Goal: Check status: Check status

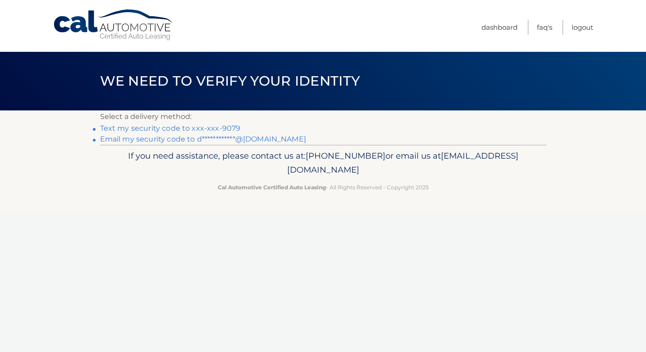
click at [190, 129] on link "Text my security code to xxx-xxx-9079" at bounding box center [170, 128] width 141 height 9
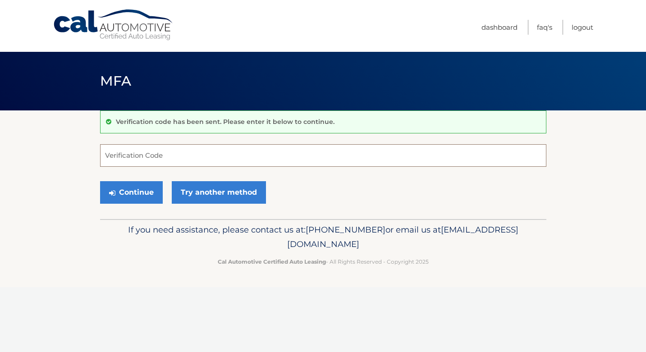
click at [147, 155] on input "Verification Code" at bounding box center [323, 155] width 447 height 23
type input "138306"
click at [143, 194] on button "Continue" at bounding box center [131, 192] width 63 height 23
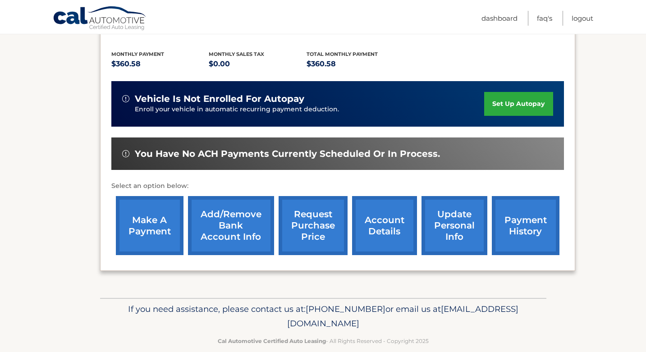
scroll to position [194, 0]
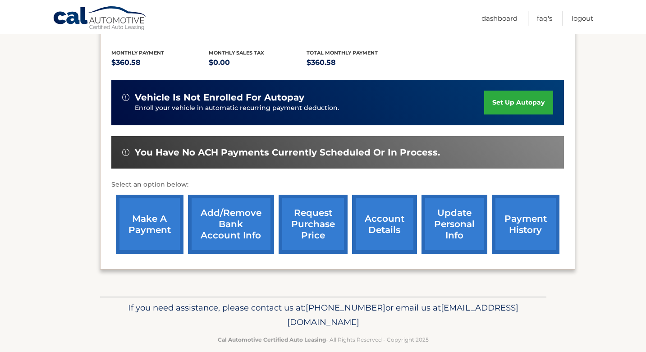
click at [390, 210] on link "account details" at bounding box center [384, 224] width 65 height 59
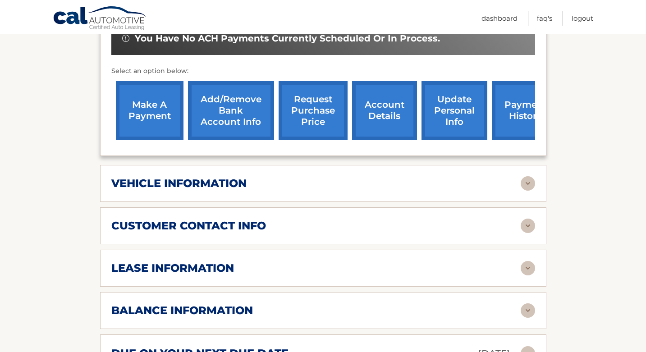
scroll to position [320, 0]
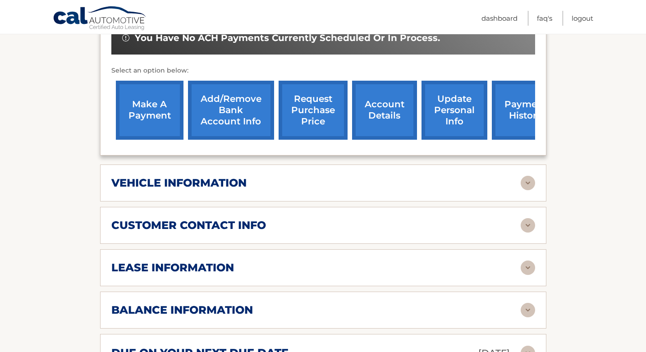
click at [527, 176] on img at bounding box center [528, 183] width 14 height 14
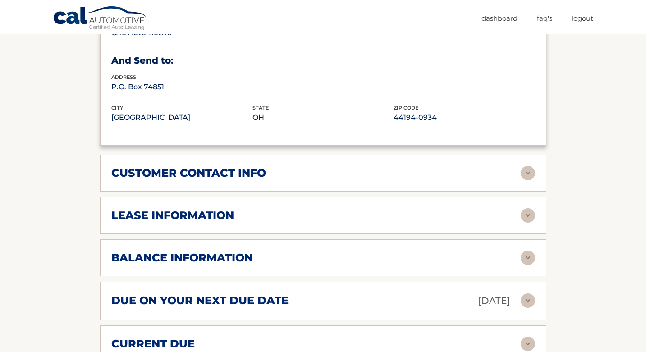
scroll to position [601, 0]
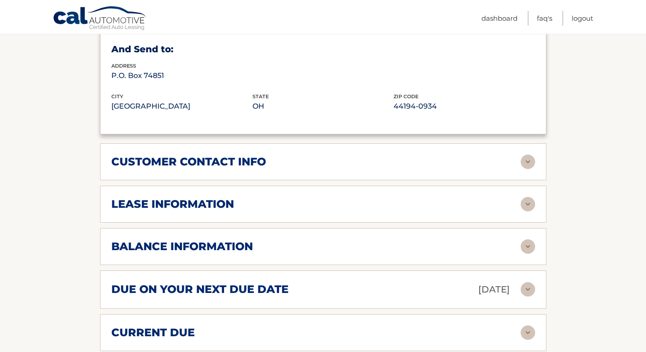
click at [525, 197] on img at bounding box center [528, 204] width 14 height 14
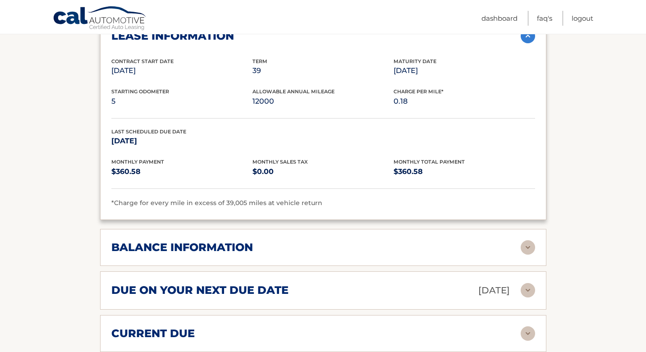
scroll to position [776, 0]
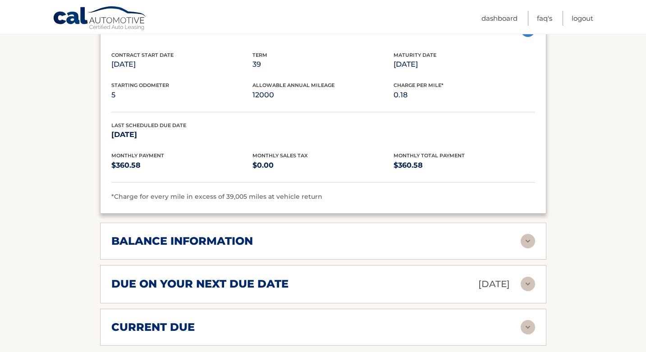
click at [528, 234] on img at bounding box center [528, 241] width 14 height 14
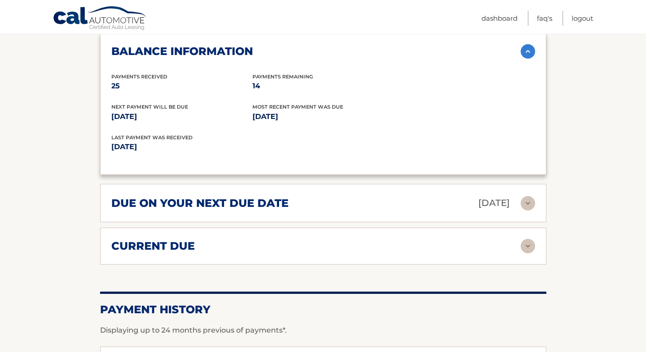
scroll to position [967, 0]
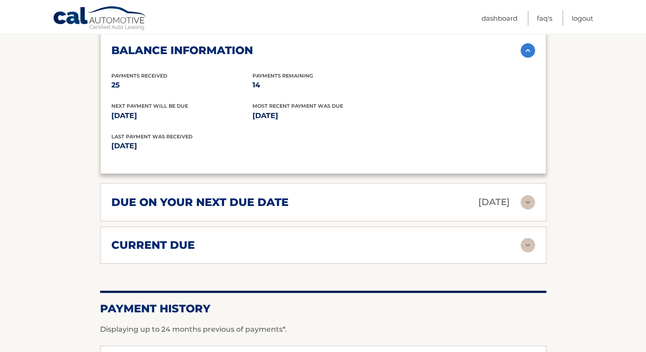
click at [527, 238] on img at bounding box center [528, 245] width 14 height 14
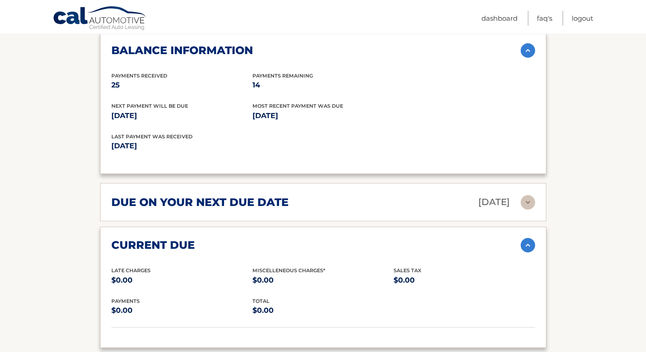
click at [525, 195] on img at bounding box center [528, 202] width 14 height 14
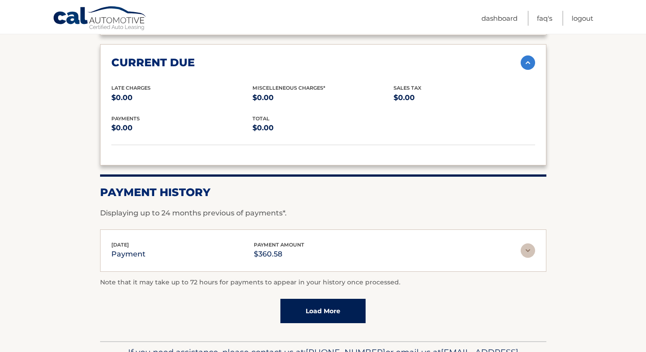
scroll to position [1246, 0]
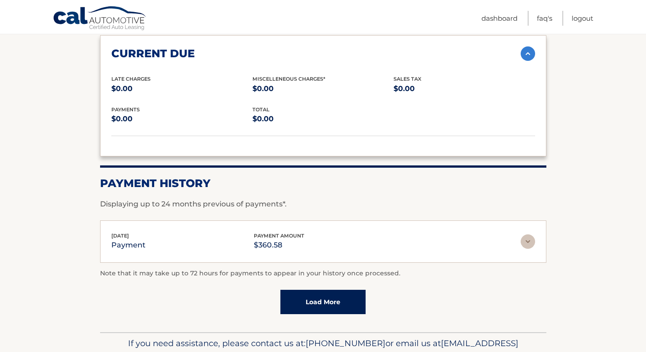
click at [525, 235] on img at bounding box center [528, 242] width 14 height 14
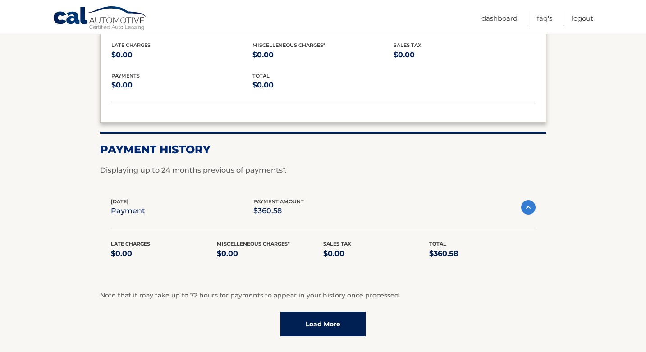
scroll to position [1334, 0]
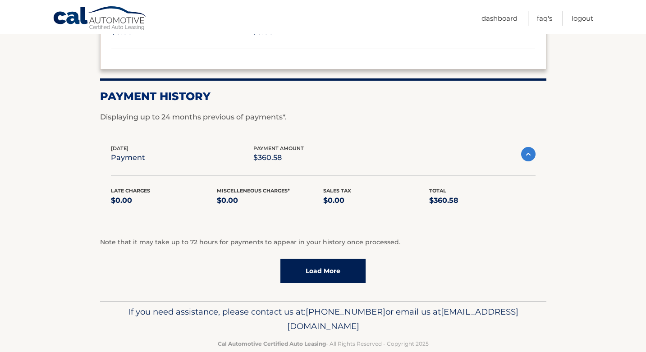
click at [341, 259] on link "Load More" at bounding box center [323, 271] width 85 height 24
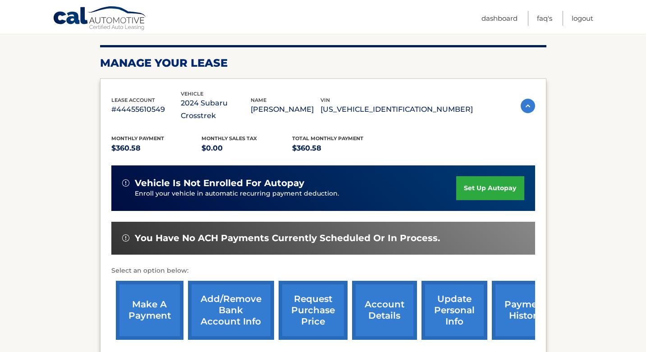
scroll to position [0, 0]
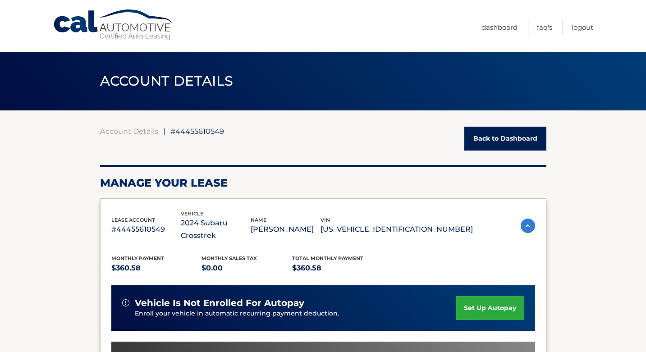
click at [506, 135] on link "Back to Dashboard" at bounding box center [506, 139] width 82 height 24
click at [506, 139] on link "Back to Dashboard" at bounding box center [506, 139] width 82 height 24
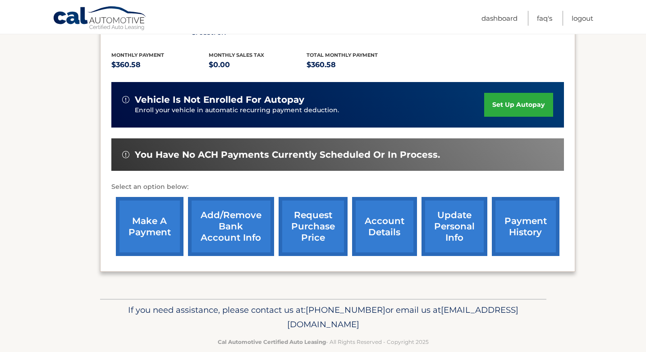
scroll to position [194, 0]
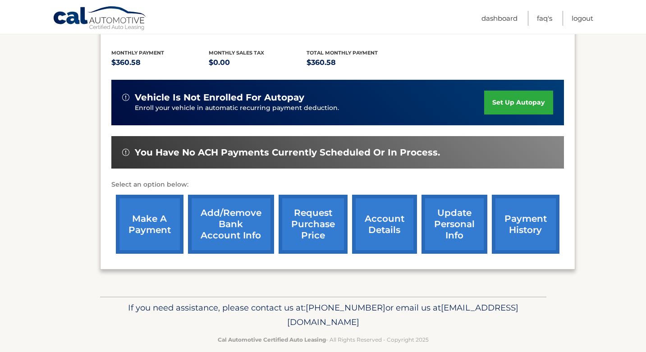
click at [391, 217] on link "account details" at bounding box center [384, 224] width 65 height 59
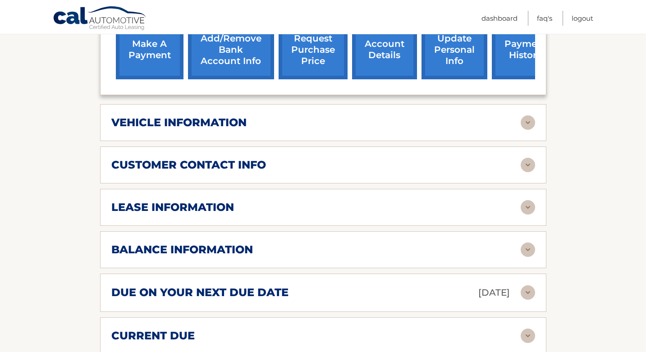
scroll to position [398, 0]
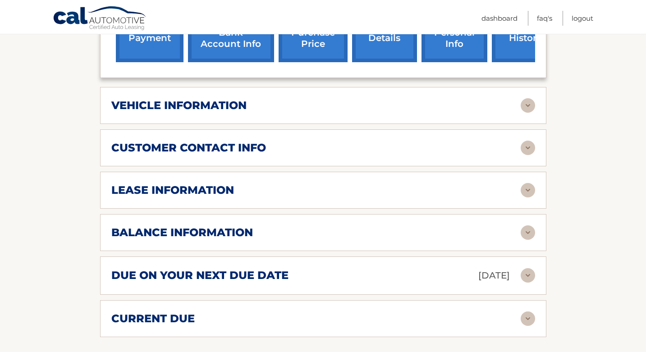
click at [528, 183] on img at bounding box center [528, 190] width 14 height 14
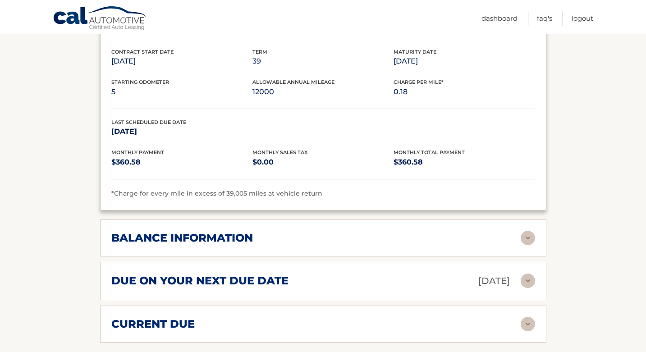
scroll to position [565, 0]
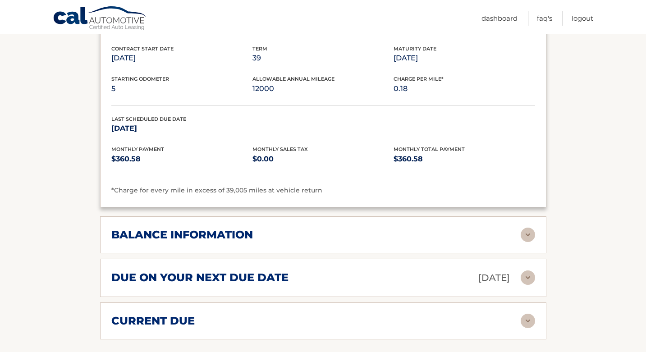
click at [527, 228] on img at bounding box center [528, 235] width 14 height 14
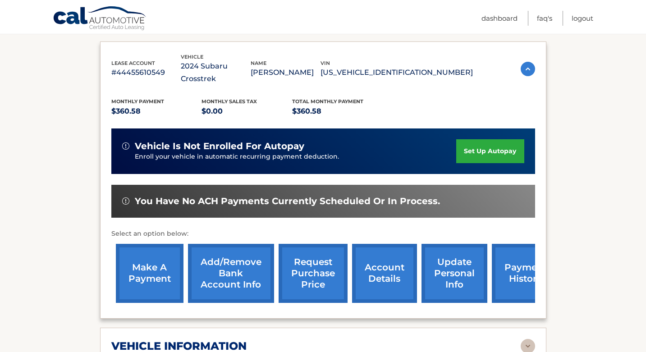
scroll to position [0, 0]
